Goal: Task Accomplishment & Management: Use online tool/utility

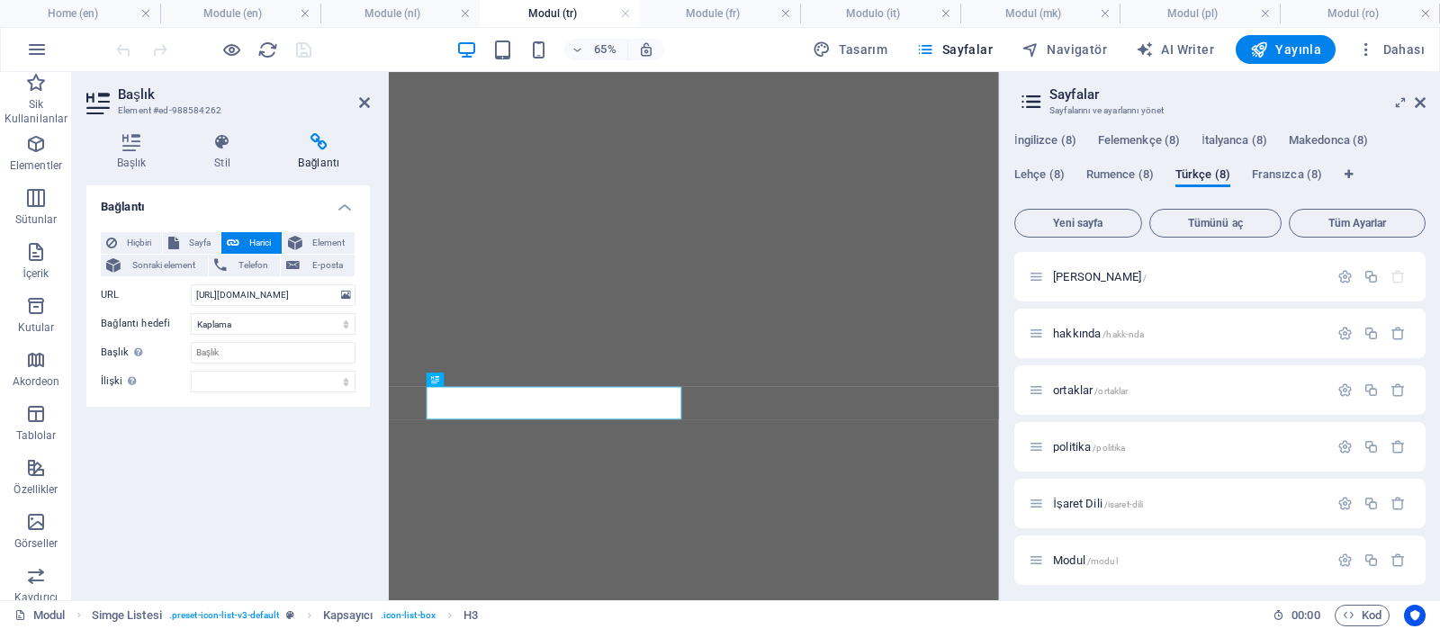
select select "overlay"
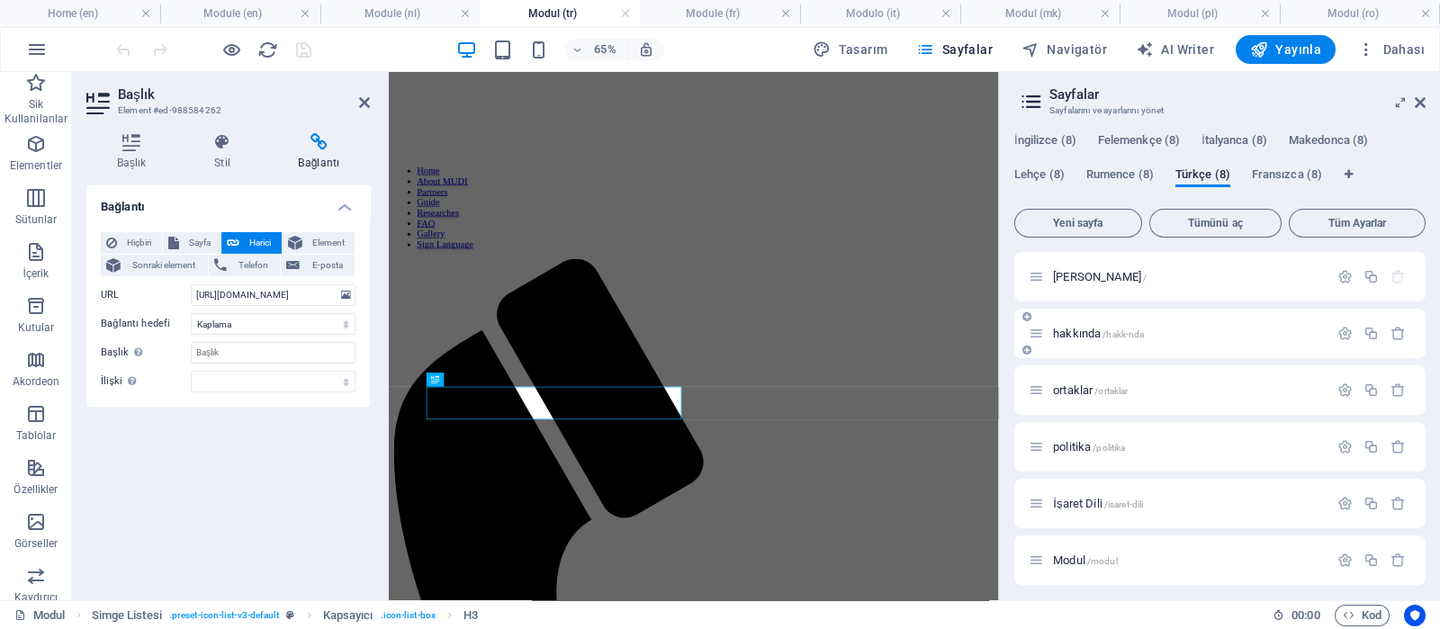
click at [1089, 335] on span "hakkında /hakk-nda" at bounding box center [1098, 334] width 91 height 14
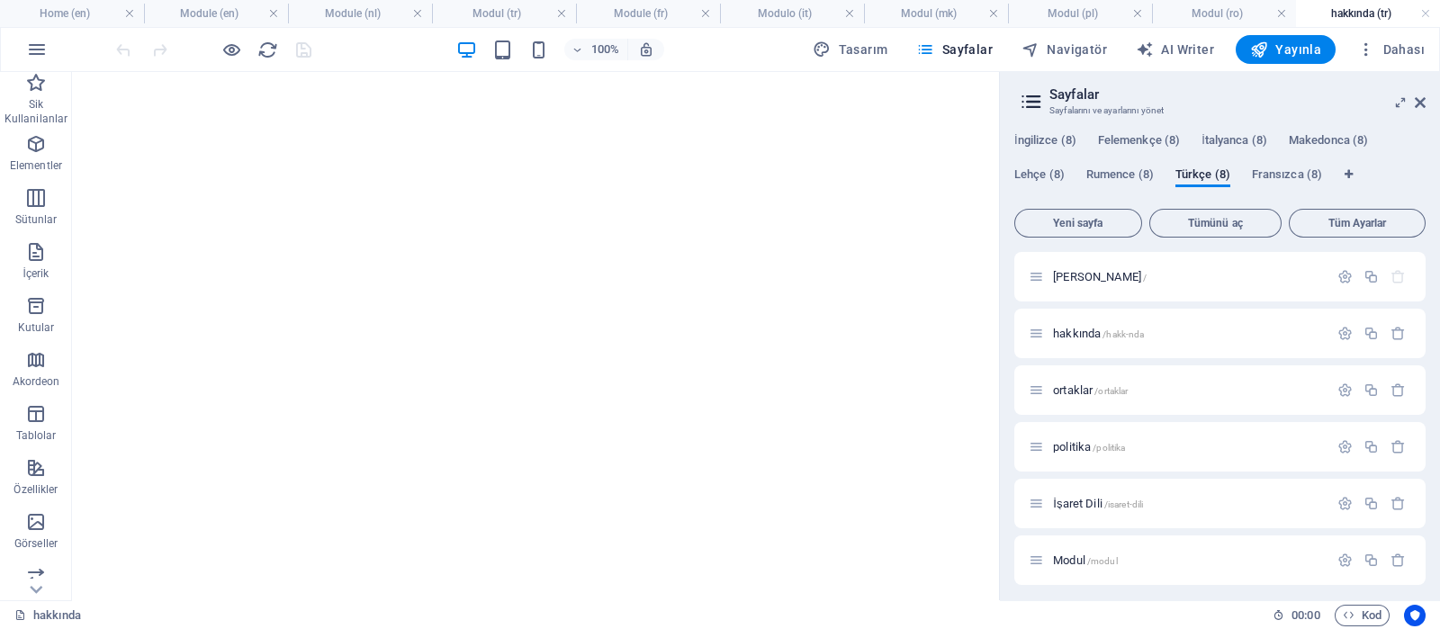
scroll to position [2925, 0]
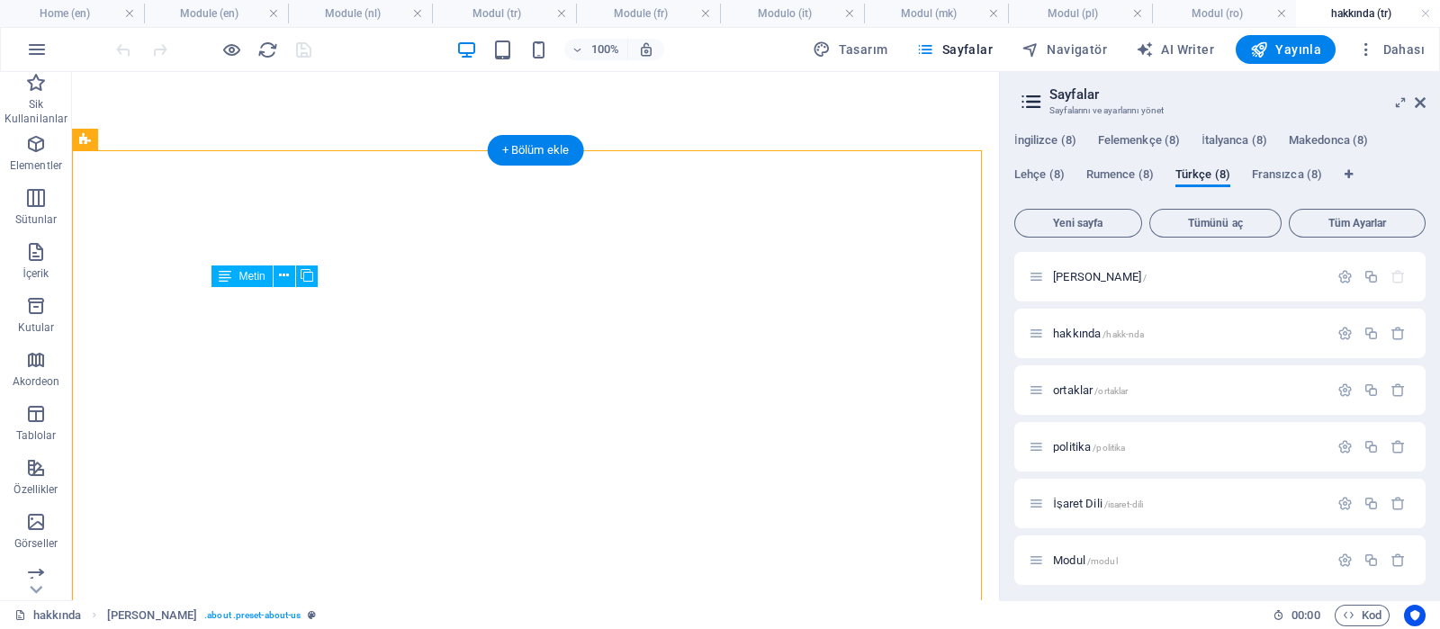
drag, startPoint x: 649, startPoint y: 452, endPoint x: 533, endPoint y: 441, distance: 116.6
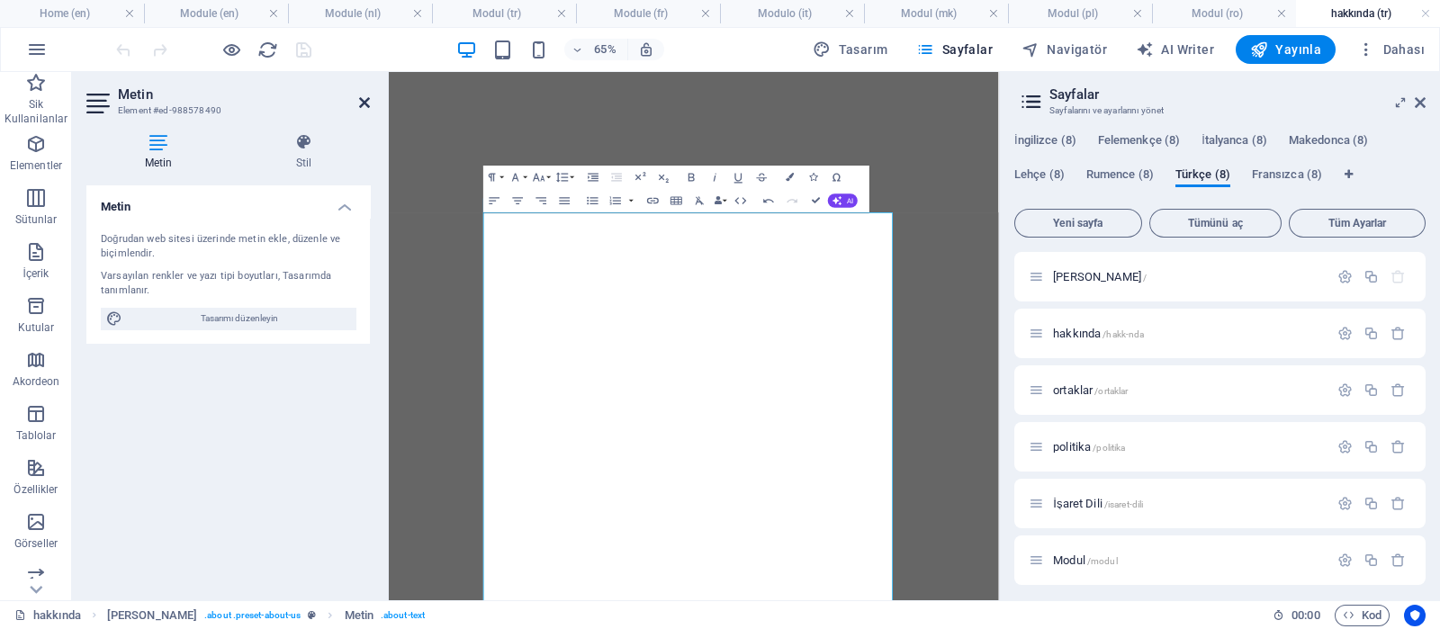
click at [366, 99] on icon at bounding box center [364, 102] width 11 height 14
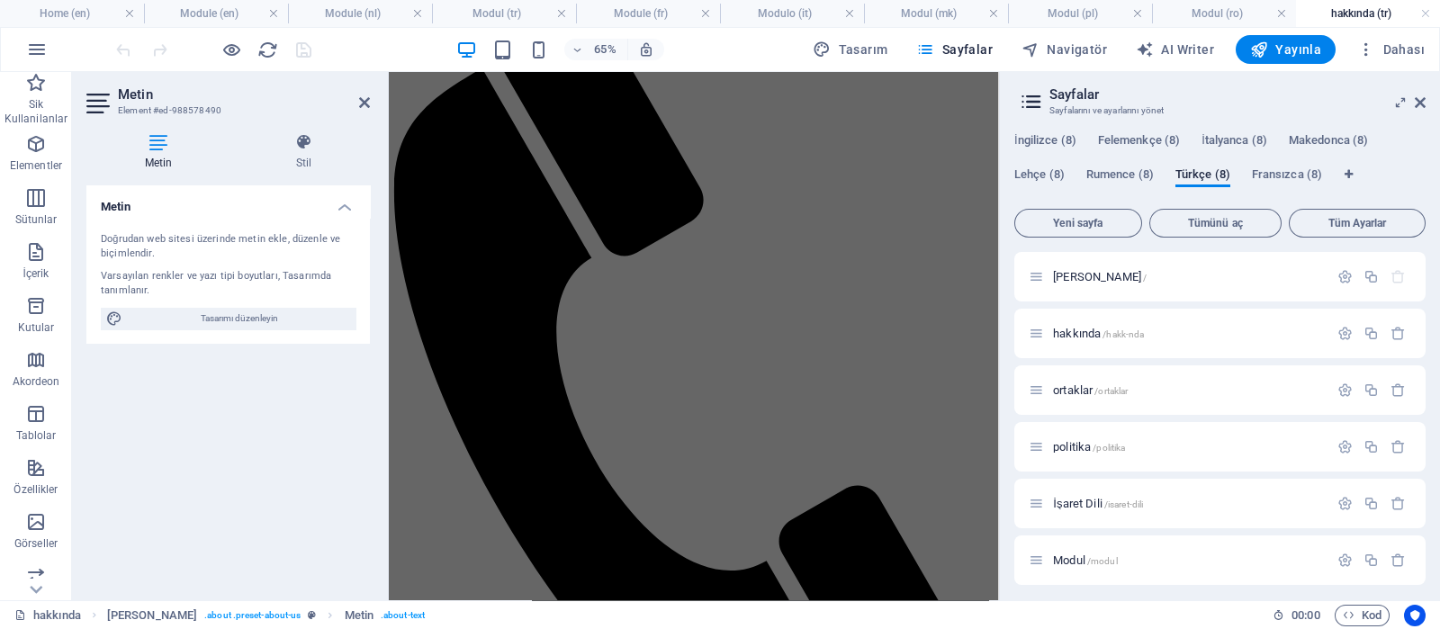
scroll to position [422, 0]
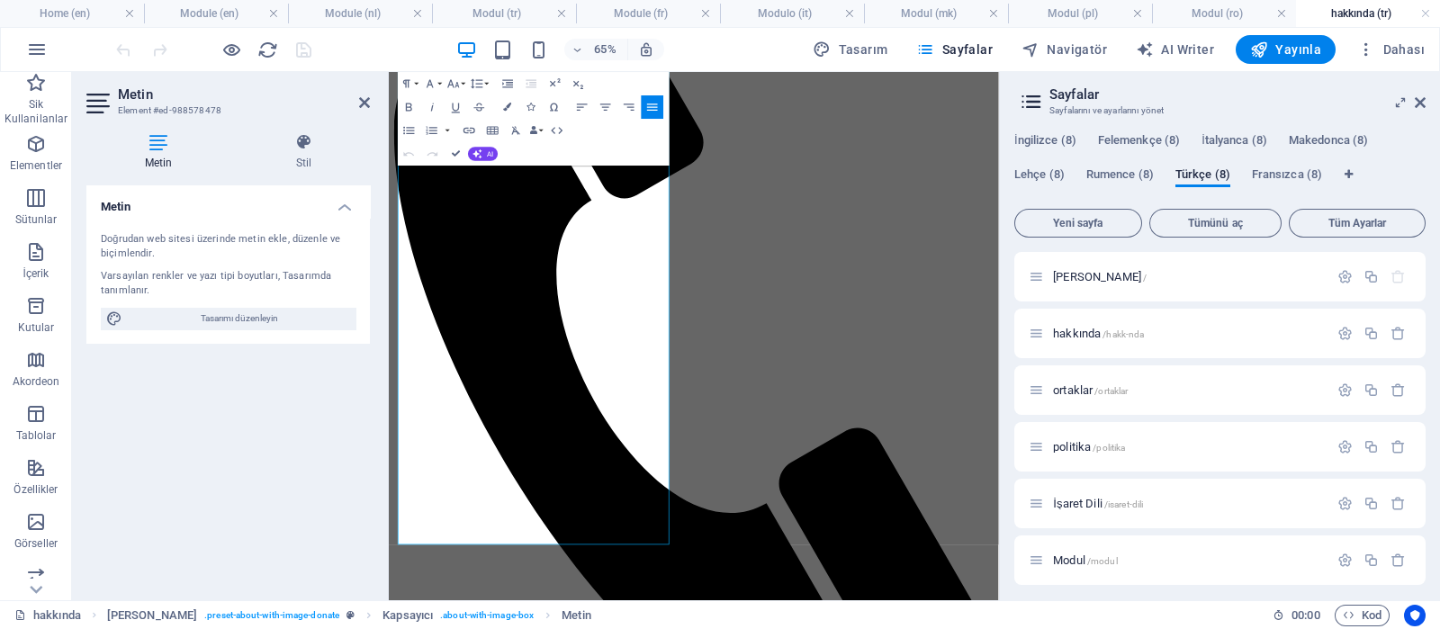
scroll to position [497, 0]
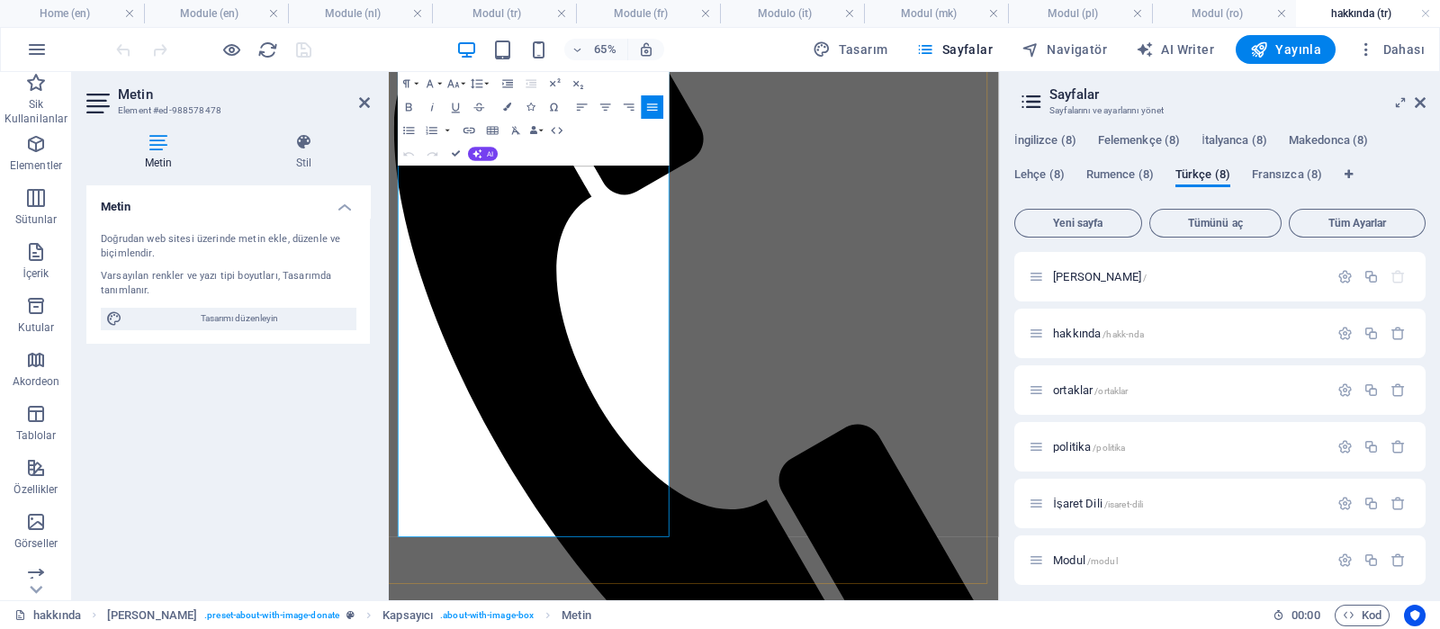
drag, startPoint x: 403, startPoint y: 504, endPoint x: 696, endPoint y: 782, distance: 403.7
copy p "LORE'ip dolo sitametco adipisc elitseddo eiusmo te IN utlaboreetdo mag ali enim…"
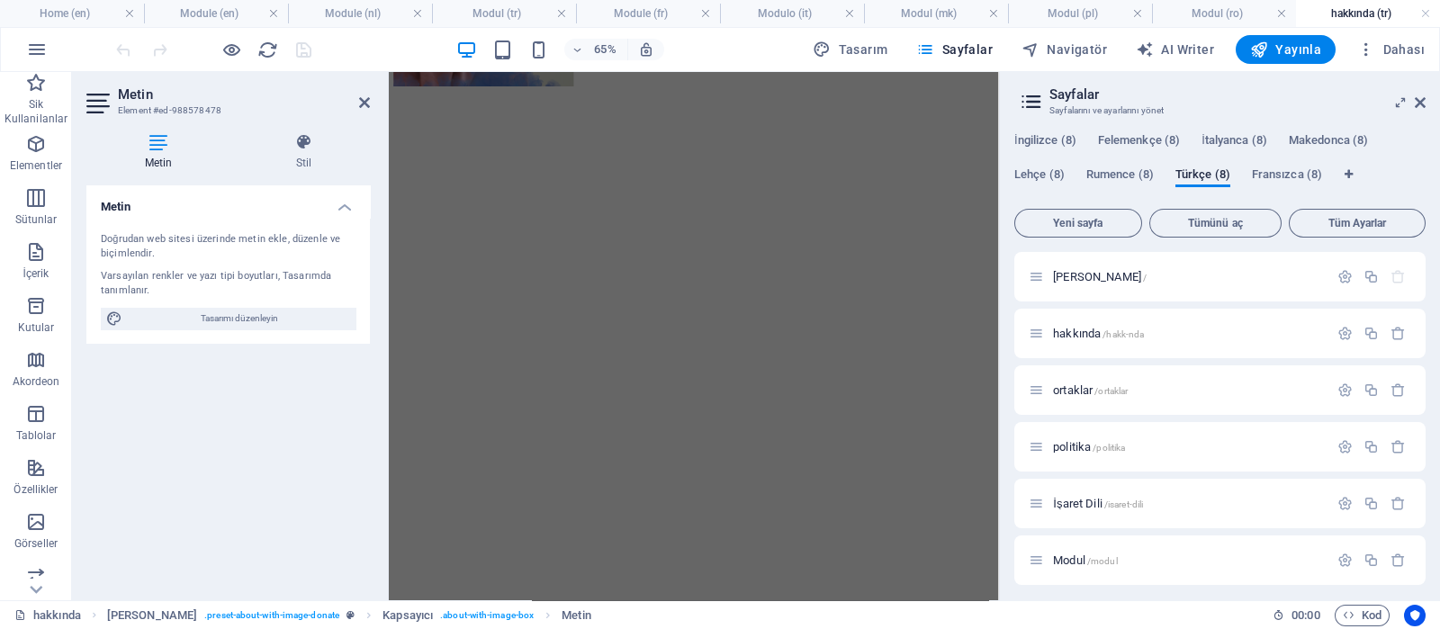
scroll to position [2892, 0]
click at [1067, 446] on span "politika /politika" at bounding box center [1089, 447] width 72 height 14
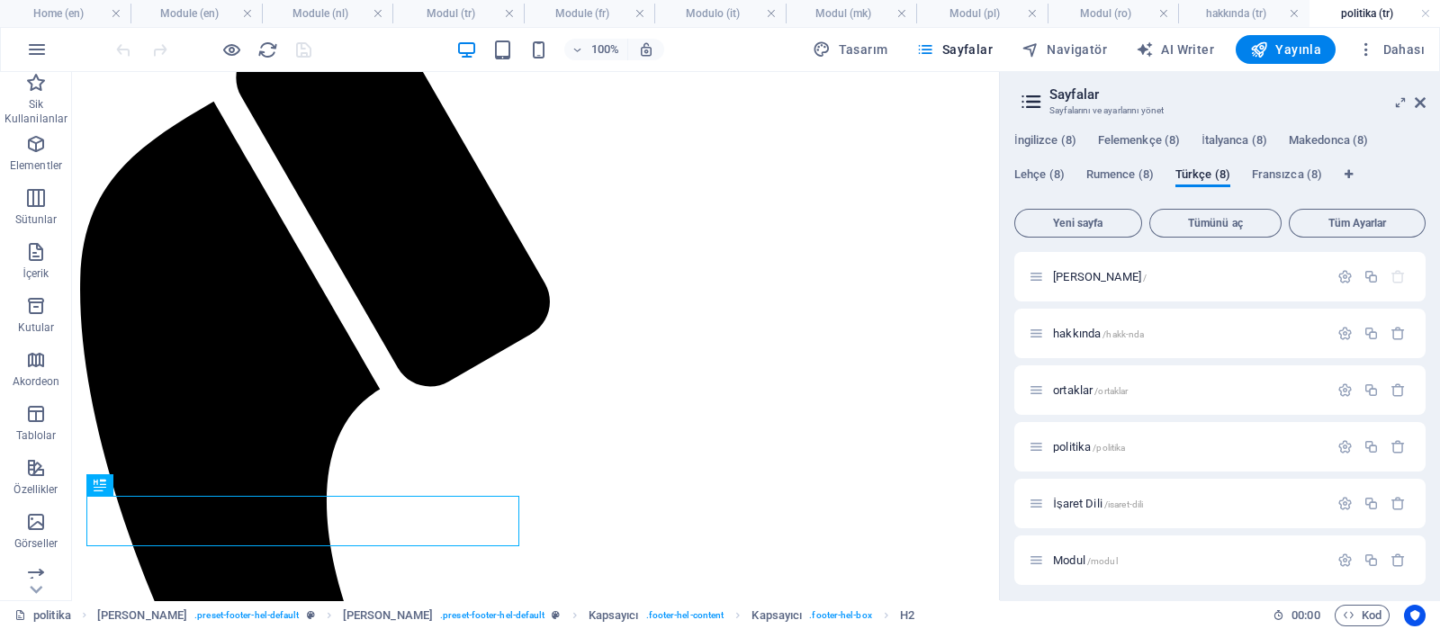
scroll to position [0, 0]
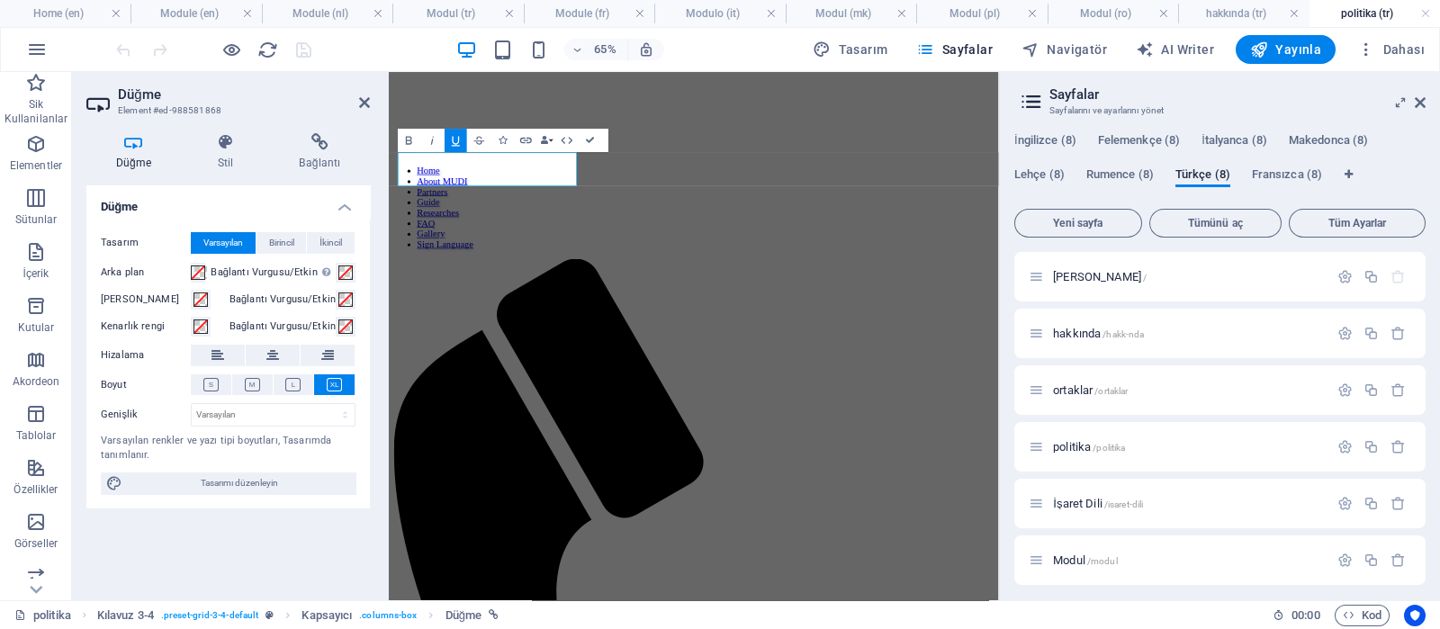
copy u "ÇEVRE POLİTİKASI"
